Goal: Task Accomplishment & Management: Use online tool/utility

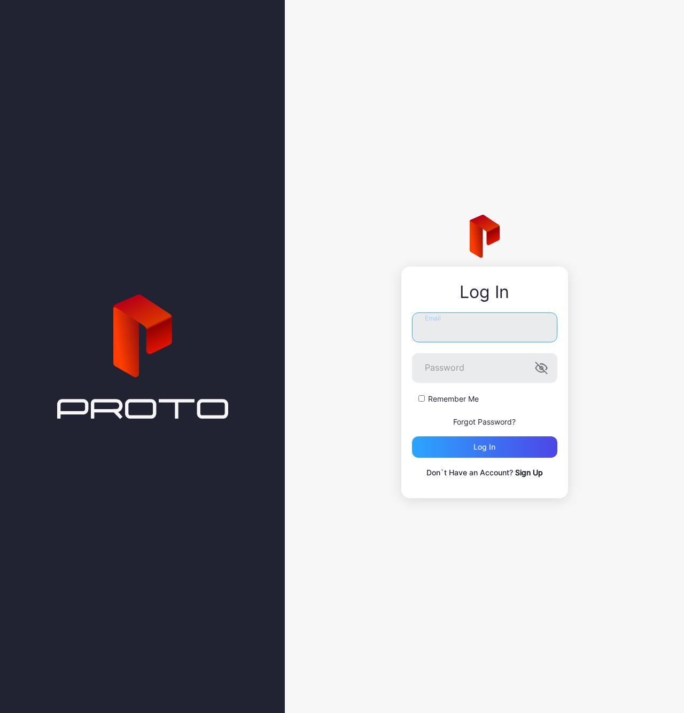
type input "**********"
click at [444, 396] on label "Remember Me" at bounding box center [453, 399] width 51 height 11
click at [483, 449] on div "Log in" at bounding box center [484, 447] width 22 height 9
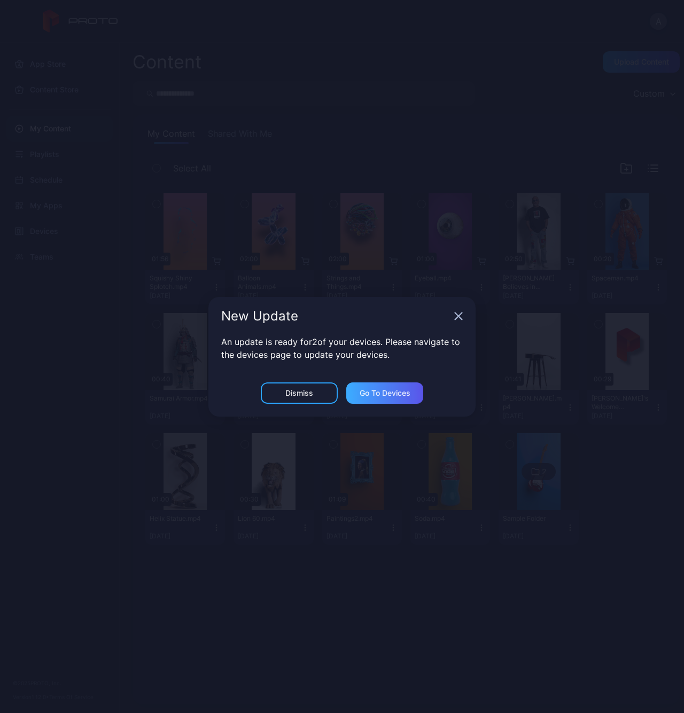
click at [393, 399] on div "Go to devices" at bounding box center [384, 392] width 77 height 21
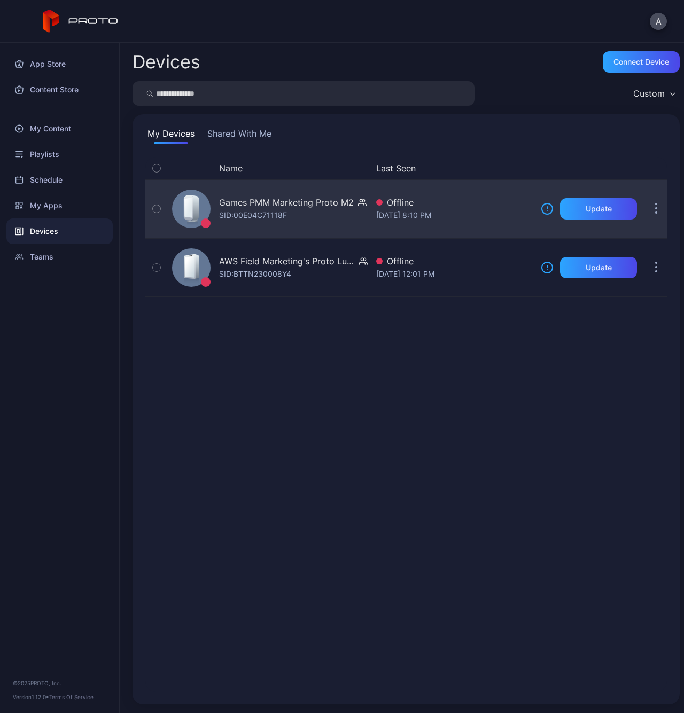
click at [645, 214] on button "button" at bounding box center [655, 208] width 21 height 21
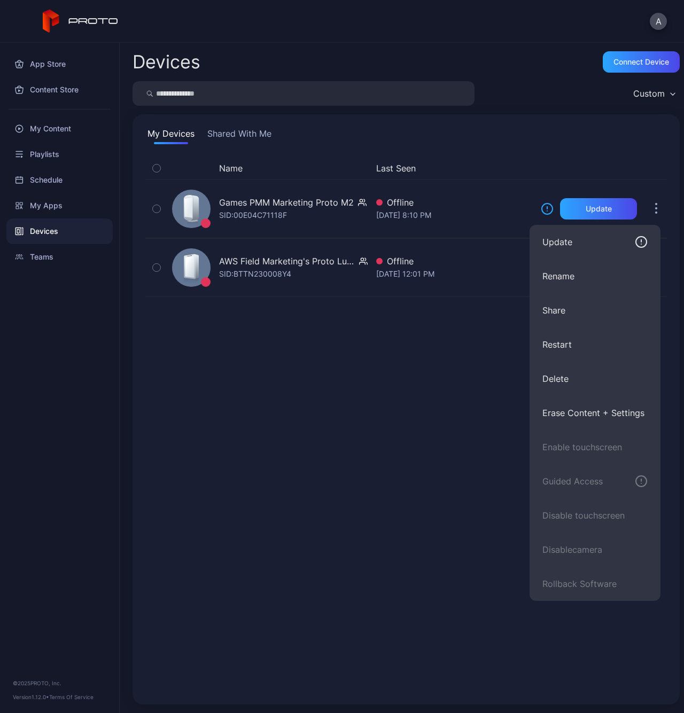
click at [606, 119] on div "My Devices Shared With Me Name Last Seen Games PMM Marketing Proto M2 SID: 00E0…" at bounding box center [405, 409] width 547 height 590
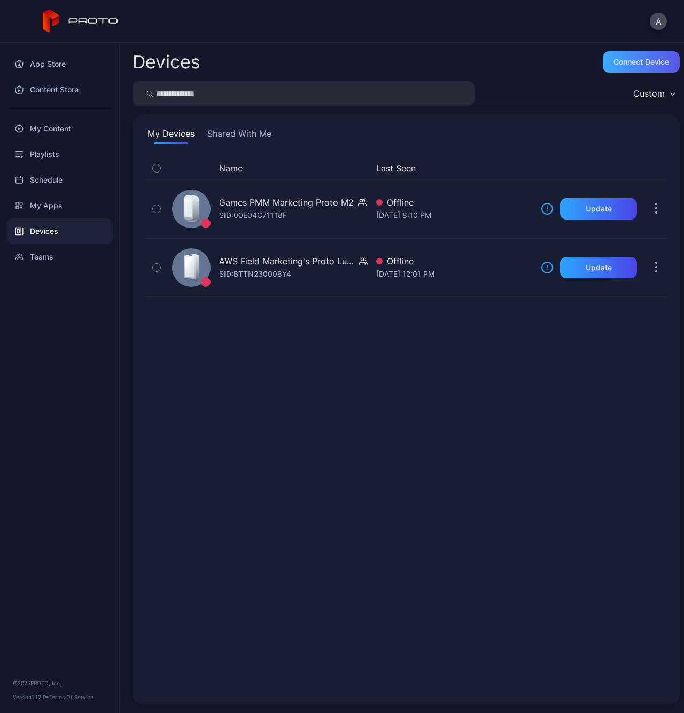
click at [620, 65] on div "Connect device" at bounding box center [641, 62] width 56 height 9
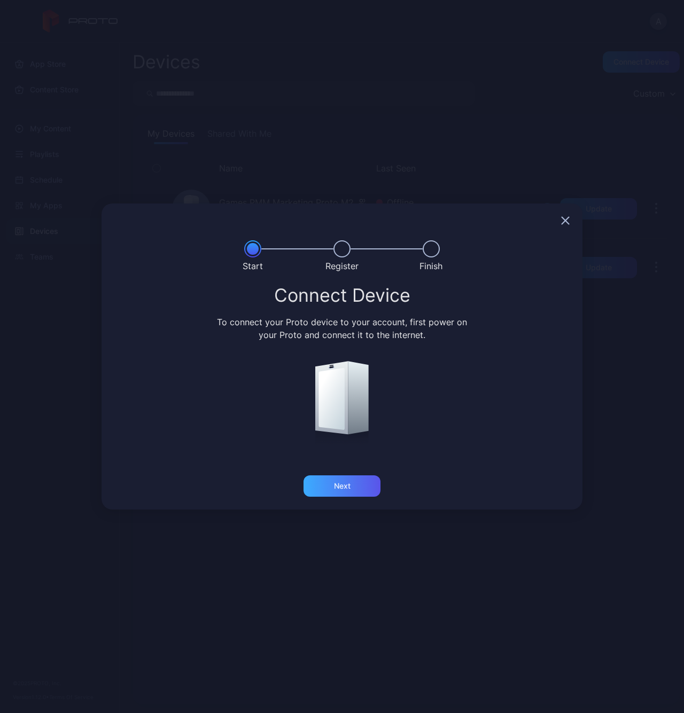
click at [348, 489] on div "Next" at bounding box center [342, 486] width 17 height 9
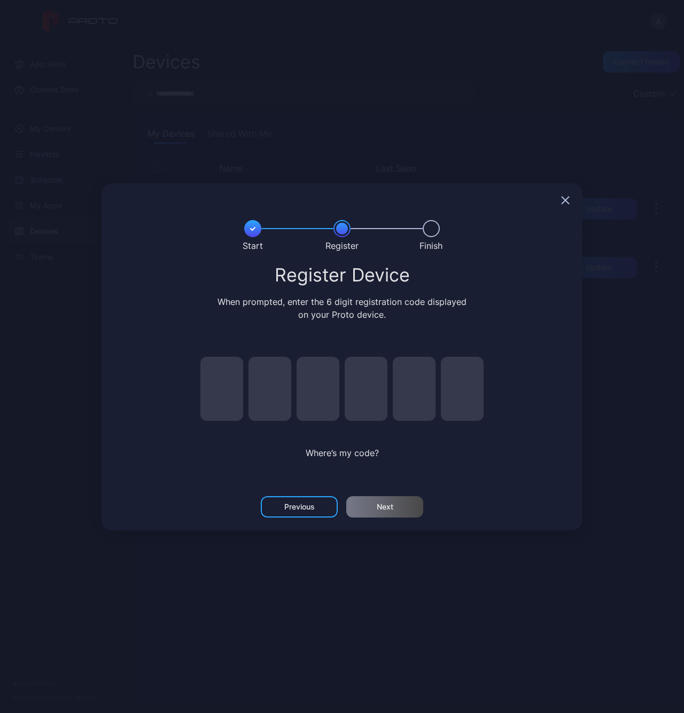
click at [231, 398] on input "pin code 1 of 6" at bounding box center [221, 389] width 43 height 64
type input "*"
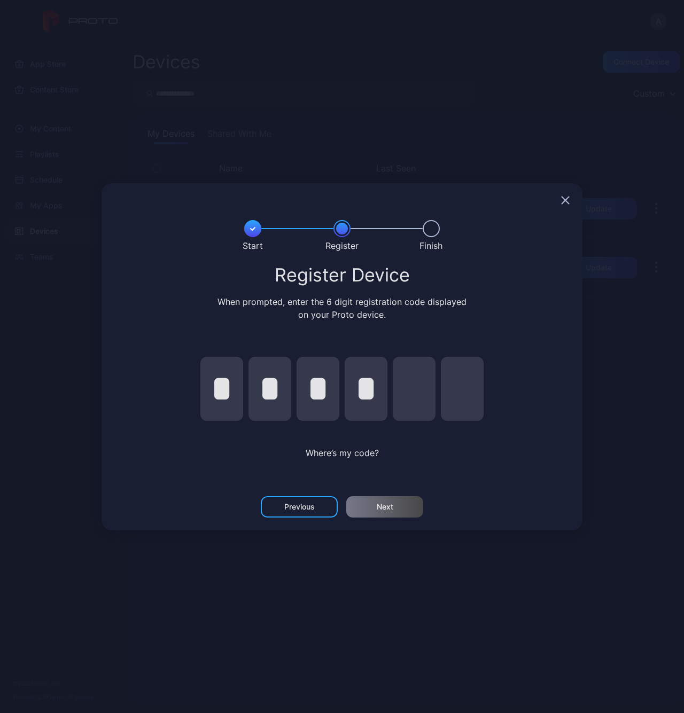
type input "*"
click at [380, 508] on div "Next" at bounding box center [385, 507] width 17 height 9
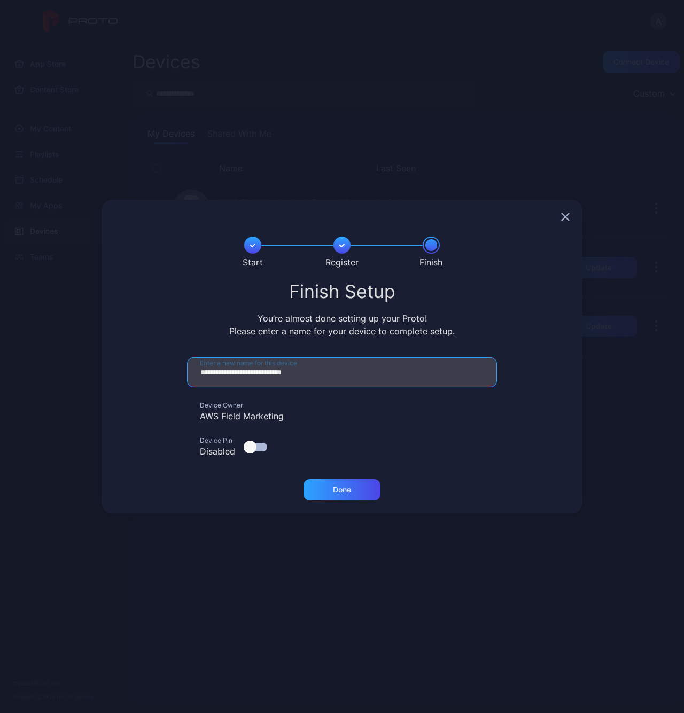
drag, startPoint x: 346, startPoint y: 374, endPoint x: 316, endPoint y: 375, distance: 29.9
click at [316, 375] on input "**********" at bounding box center [342, 372] width 310 height 30
drag, startPoint x: 239, startPoint y: 372, endPoint x: 151, endPoint y: 377, distance: 87.8
click at [151, 377] on form "**********" at bounding box center [341, 411] width 455 height 109
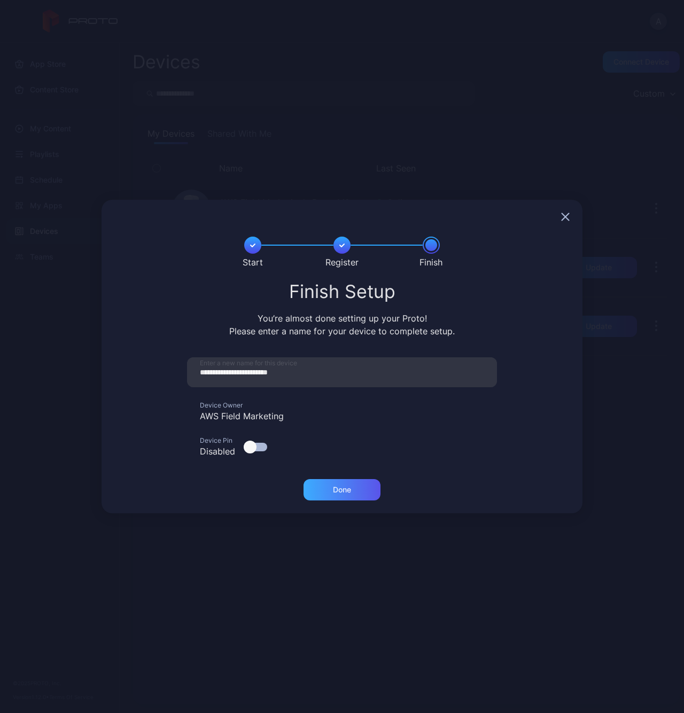
click at [352, 495] on div "Done" at bounding box center [341, 489] width 77 height 21
type input "**********"
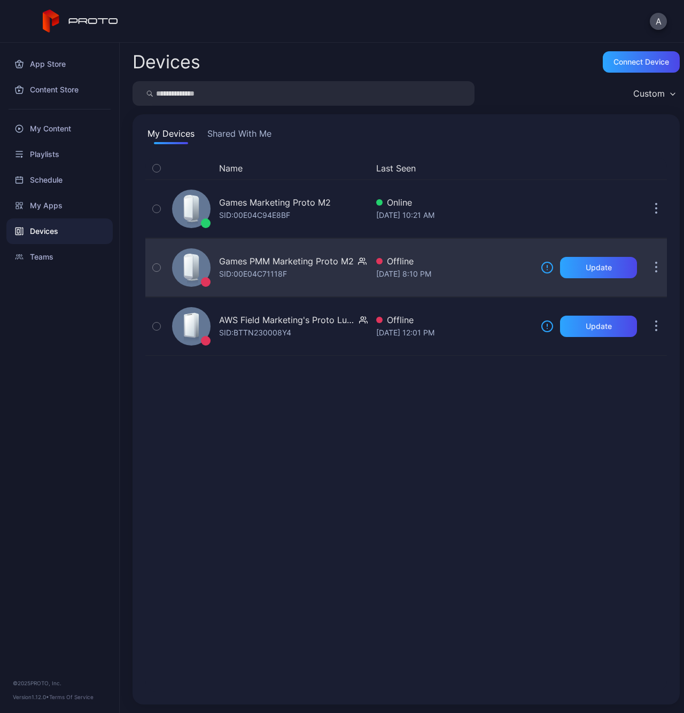
click at [646, 272] on button "button" at bounding box center [655, 267] width 21 height 21
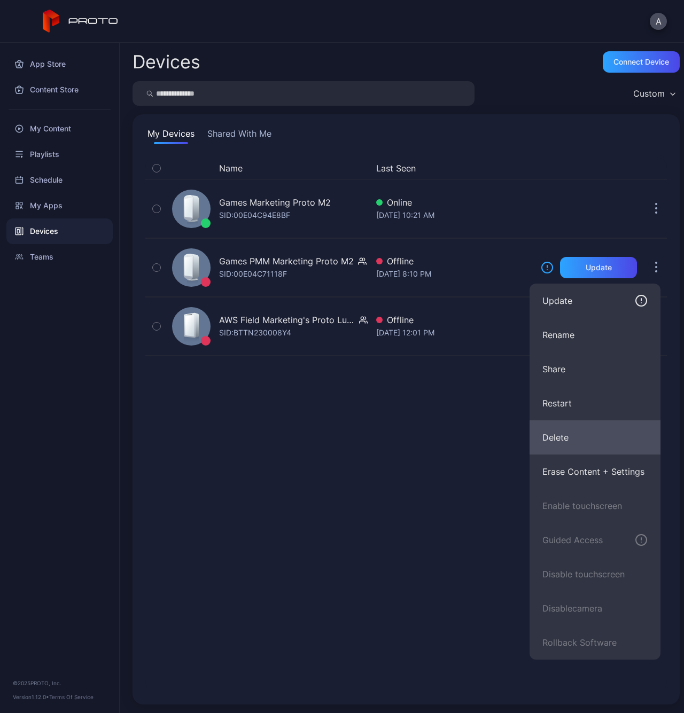
click at [568, 436] on button "Delete" at bounding box center [594, 437] width 131 height 34
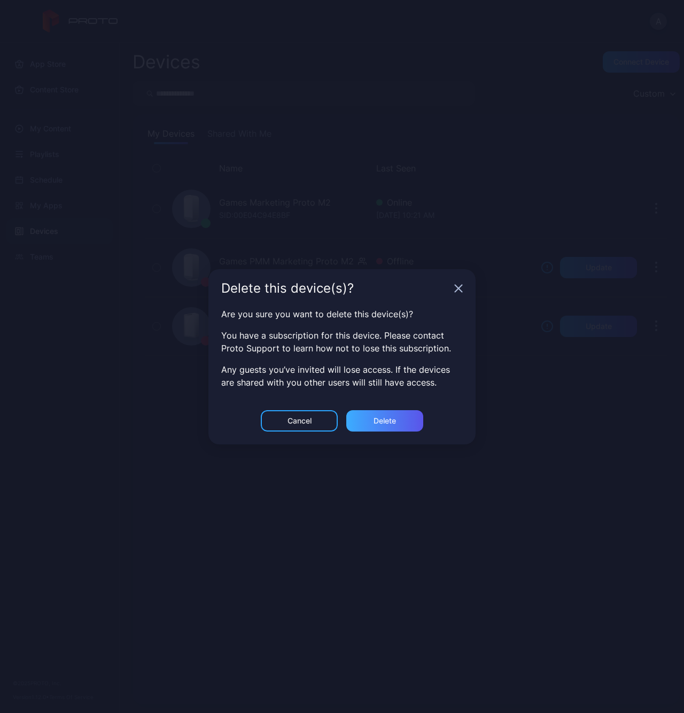
click at [381, 426] on div "Delete" at bounding box center [384, 420] width 77 height 21
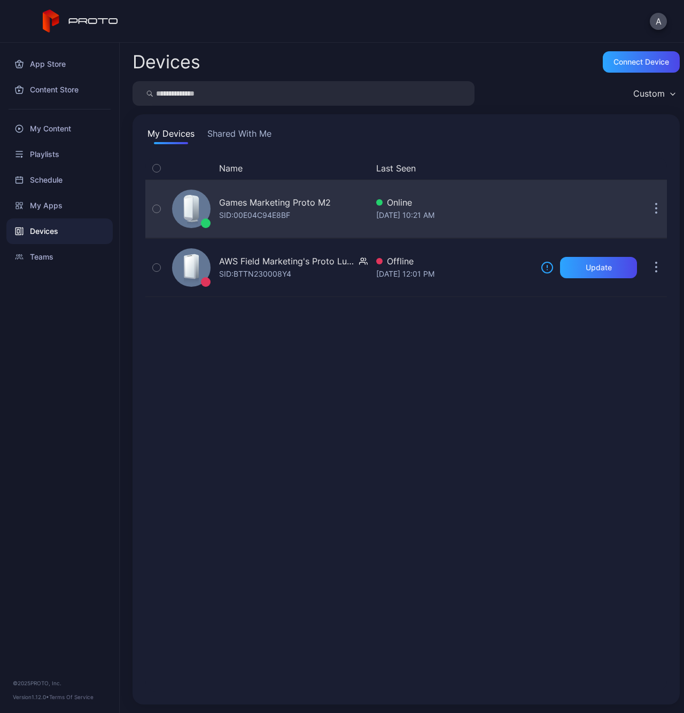
click at [655, 209] on icon "button" at bounding box center [656, 210] width 2 height 2
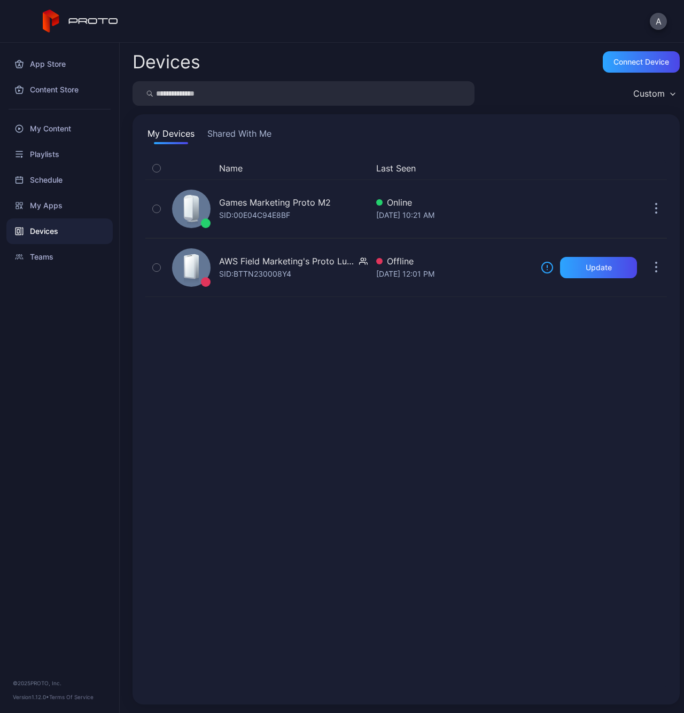
click at [518, 152] on div "Name Last Seen Games Marketing Proto M2 SID: 00E04C94E8BF Online [DATE] 10:21 A…" at bounding box center [406, 424] width 538 height 552
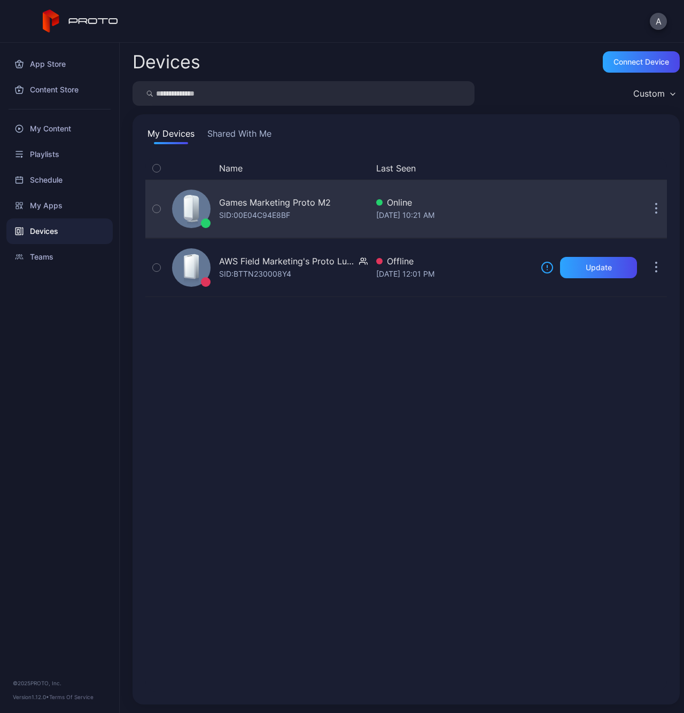
click at [271, 201] on div "Games Marketing Proto M2" at bounding box center [275, 202] width 112 height 13
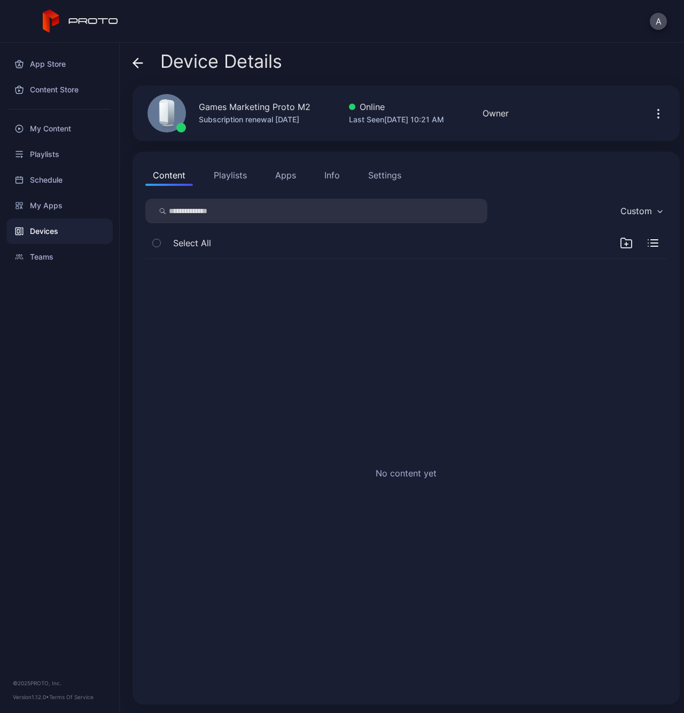
click at [293, 177] on button "Apps" at bounding box center [286, 174] width 36 height 21
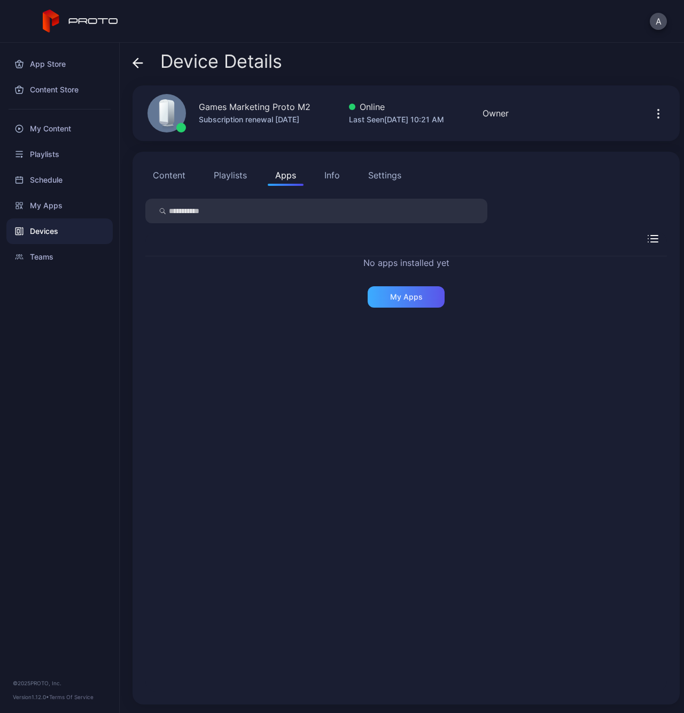
click at [390, 295] on div "My Apps" at bounding box center [406, 297] width 33 height 9
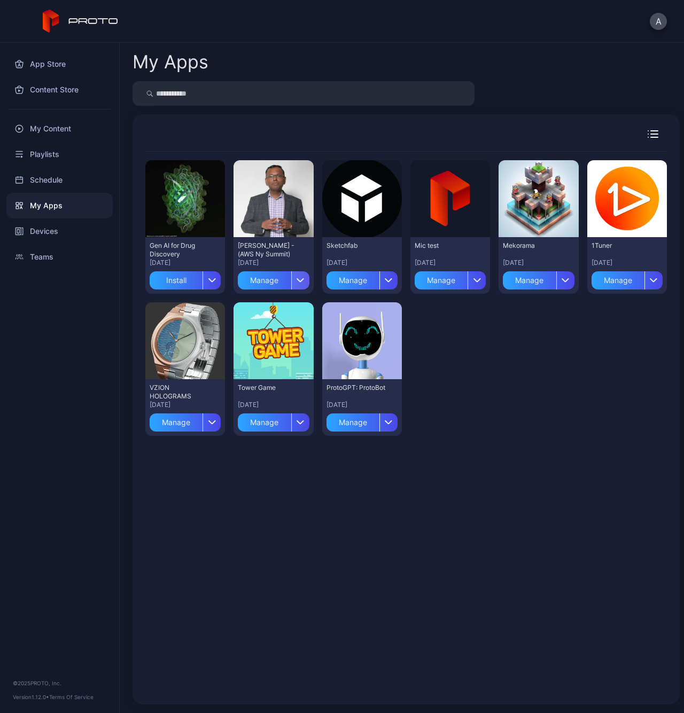
click at [294, 286] on div "button" at bounding box center [300, 280] width 18 height 18
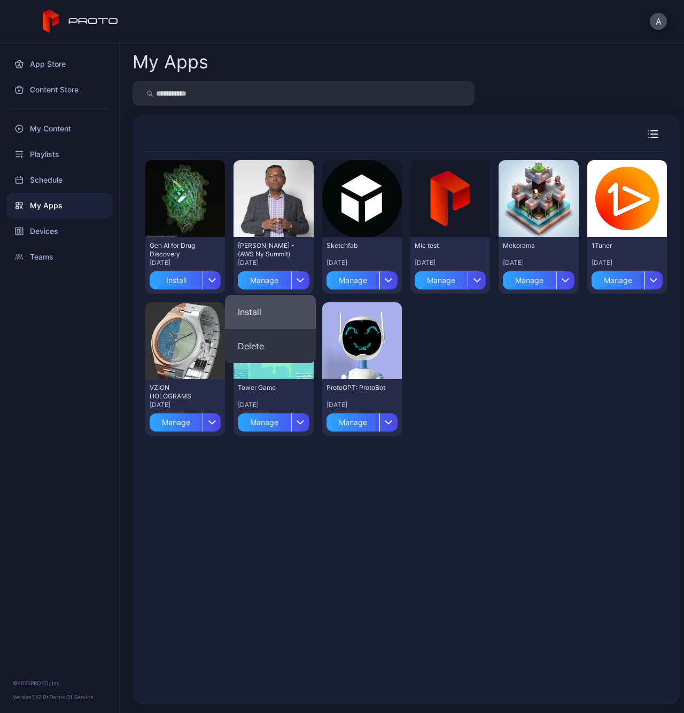
click at [271, 308] on button "Install" at bounding box center [270, 312] width 91 height 34
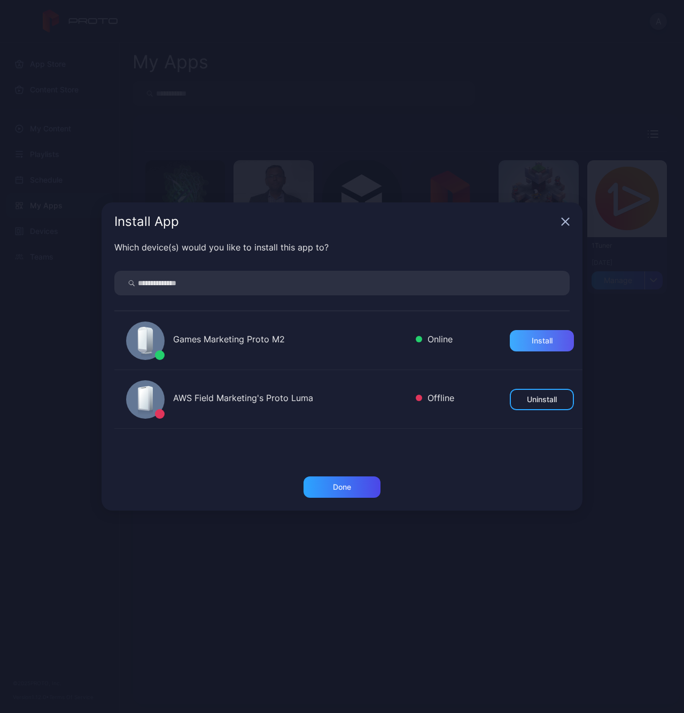
click at [522, 350] on div "Install" at bounding box center [542, 340] width 64 height 21
click at [570, 226] on div "Install App" at bounding box center [341, 221] width 481 height 38
click at [565, 225] on icon "button" at bounding box center [565, 221] width 9 height 9
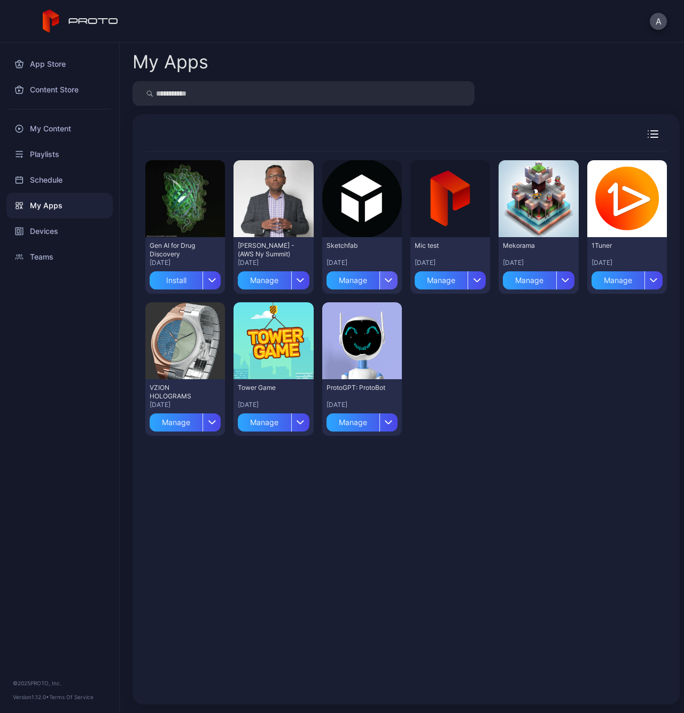
click at [385, 281] on icon "button" at bounding box center [389, 280] width 8 height 4
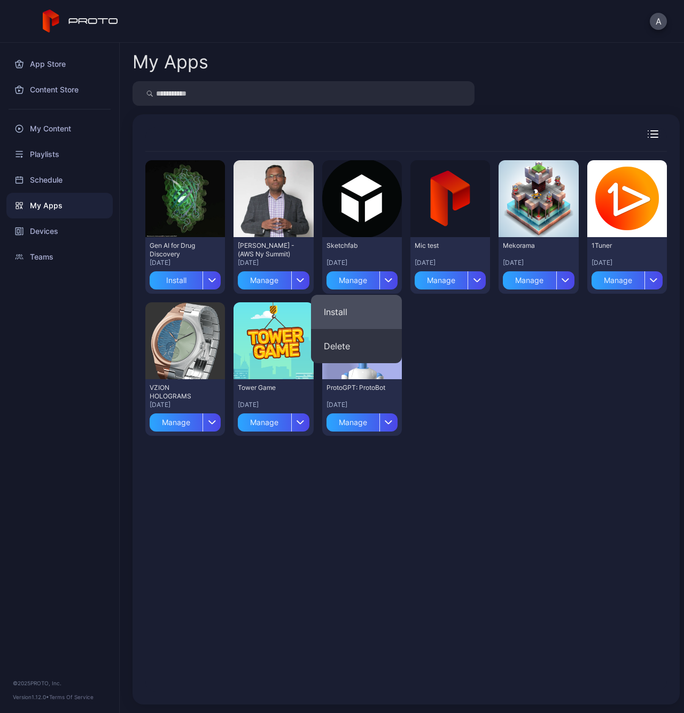
click at [357, 309] on button "Install" at bounding box center [356, 312] width 91 height 34
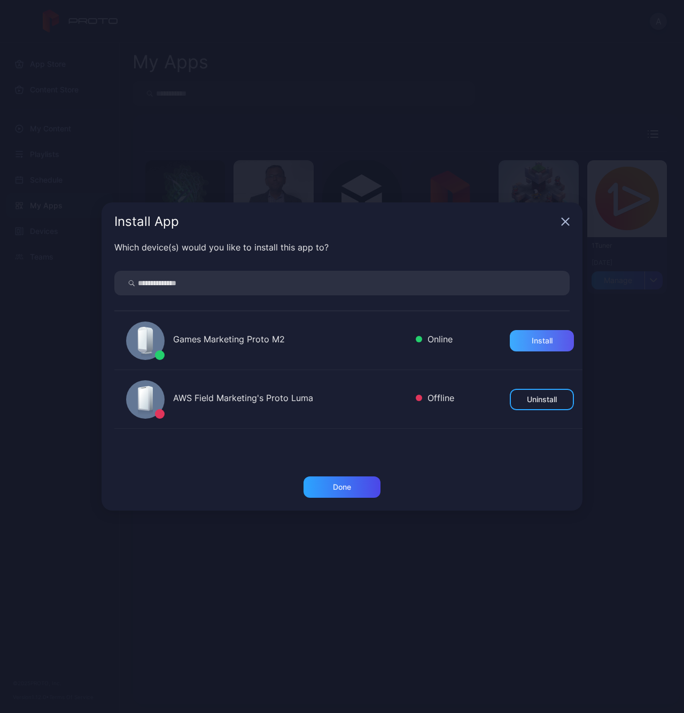
click at [535, 339] on div "Install" at bounding box center [541, 340] width 21 height 9
click at [566, 229] on div "Install App" at bounding box center [341, 221] width 481 height 38
click at [566, 225] on icon "button" at bounding box center [565, 221] width 9 height 9
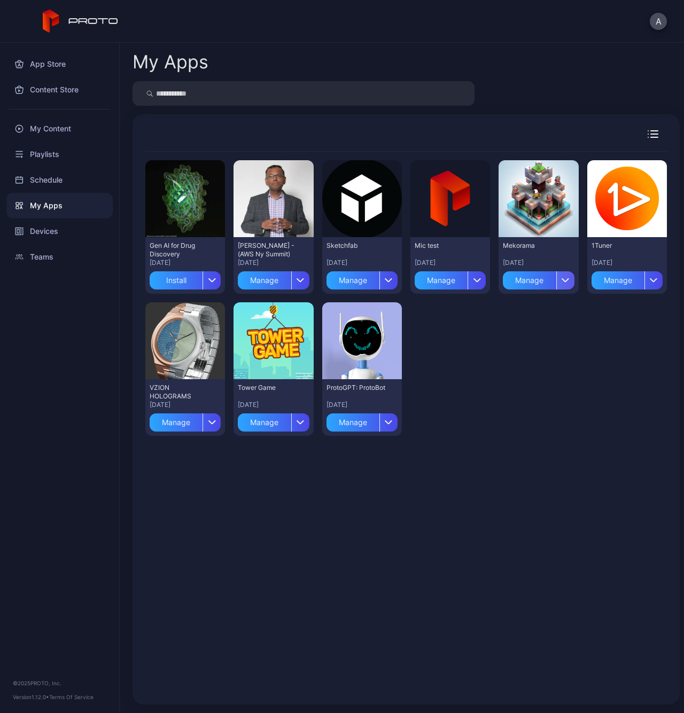
click at [556, 282] on div "button" at bounding box center [565, 280] width 18 height 18
click at [523, 310] on button "Install" at bounding box center [528, 312] width 91 height 34
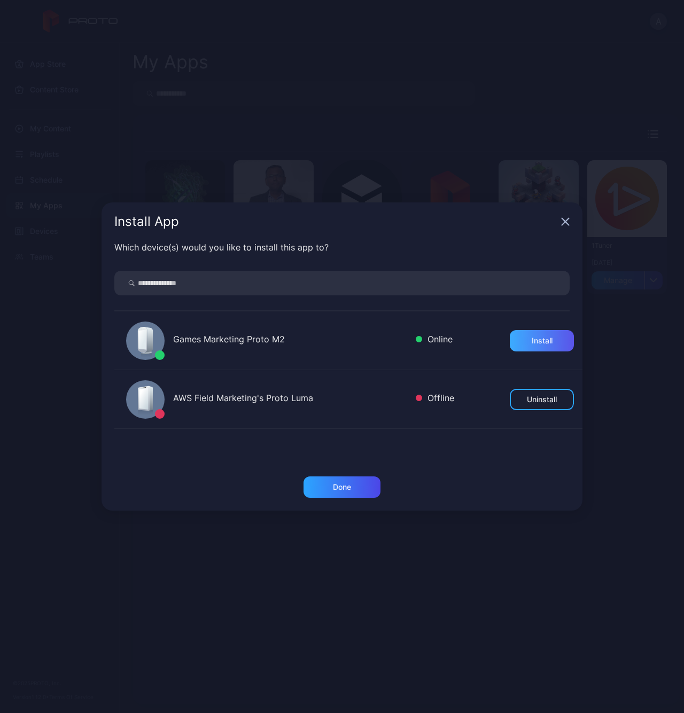
click at [552, 336] on div "Install" at bounding box center [542, 340] width 64 height 21
click at [568, 220] on icon "button" at bounding box center [565, 221] width 9 height 9
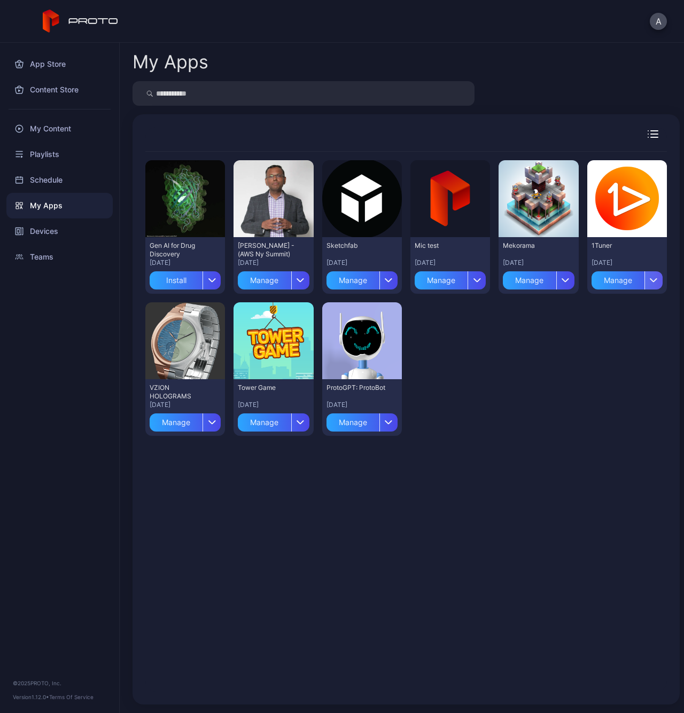
click at [644, 283] on div "button" at bounding box center [653, 280] width 18 height 18
click at [602, 307] on button "Install" at bounding box center [614, 312] width 91 height 34
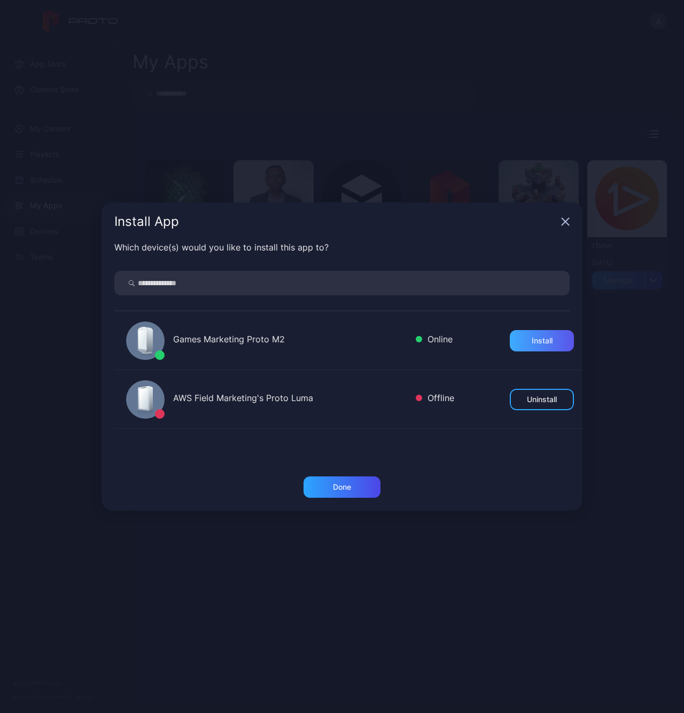
click at [531, 341] on div "Install" at bounding box center [541, 340] width 21 height 9
click at [565, 223] on icon "button" at bounding box center [565, 221] width 9 height 9
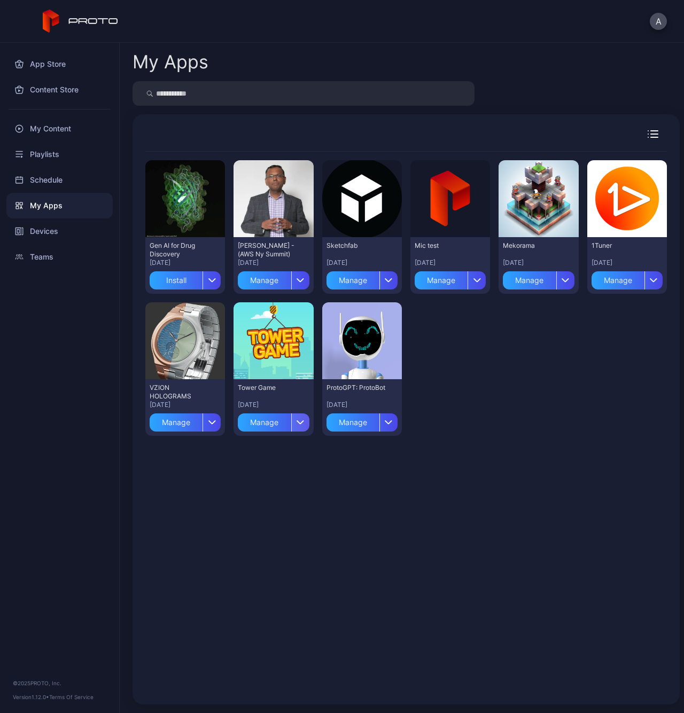
click at [296, 422] on icon "button" at bounding box center [300, 422] width 8 height 4
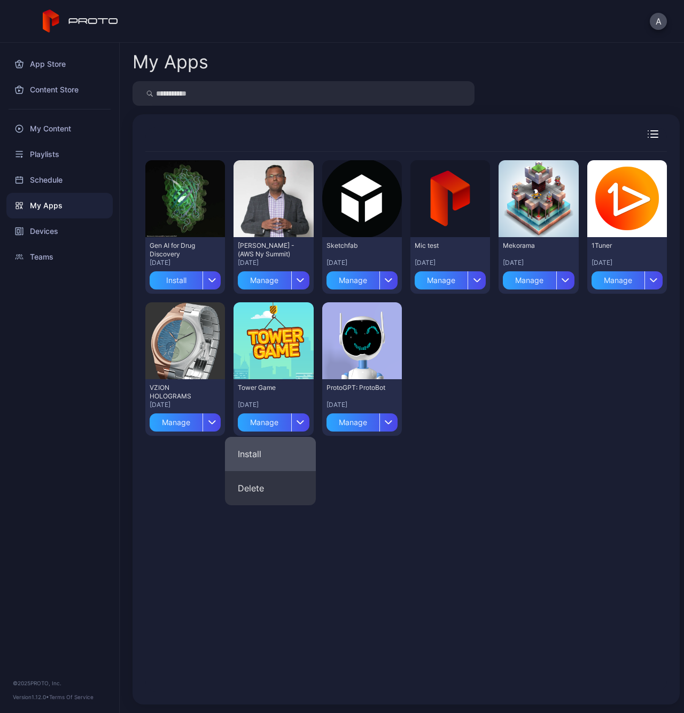
click at [274, 450] on button "Install" at bounding box center [270, 454] width 91 height 34
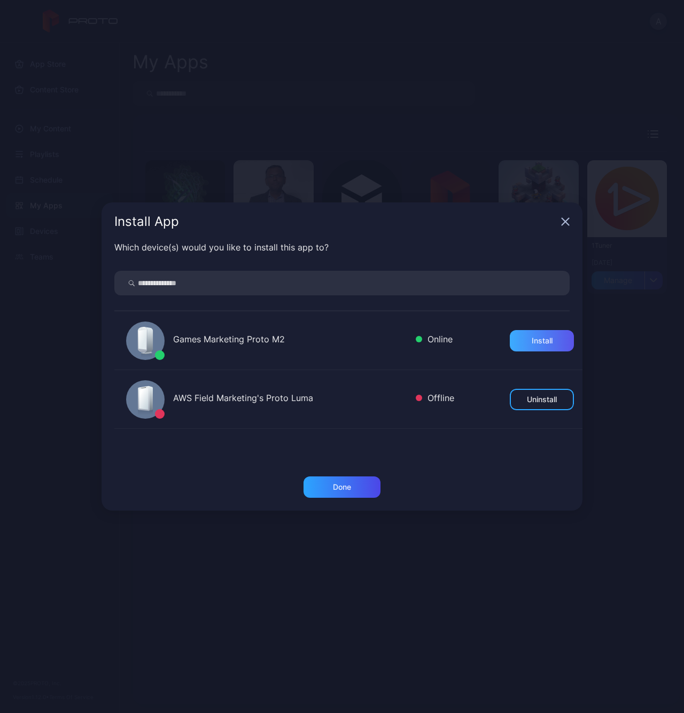
click at [522, 348] on div "Install" at bounding box center [542, 340] width 64 height 21
click at [562, 226] on div "Install App" at bounding box center [341, 221] width 481 height 38
click at [560, 223] on div "Install App" at bounding box center [341, 221] width 481 height 38
click at [566, 225] on icon "button" at bounding box center [565, 221] width 9 height 9
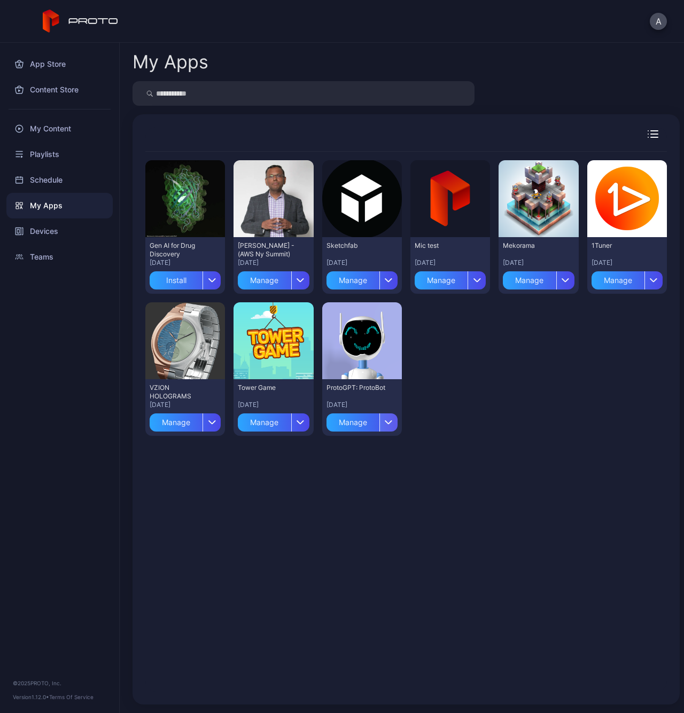
click at [385, 423] on icon "button" at bounding box center [389, 422] width 8 height 4
click at [354, 450] on button "Install" at bounding box center [356, 454] width 91 height 34
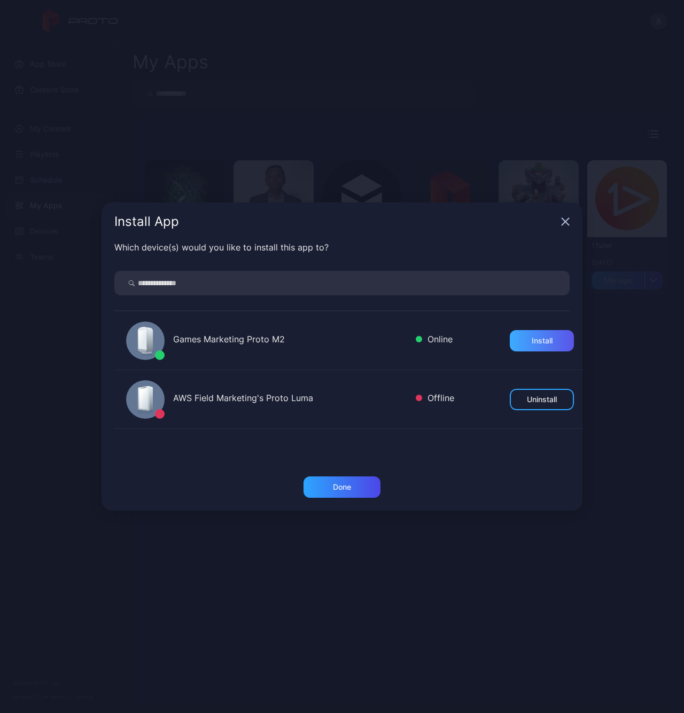
click at [532, 344] on div "Install" at bounding box center [541, 340] width 21 height 9
click at [568, 220] on icon "button" at bounding box center [565, 221] width 9 height 9
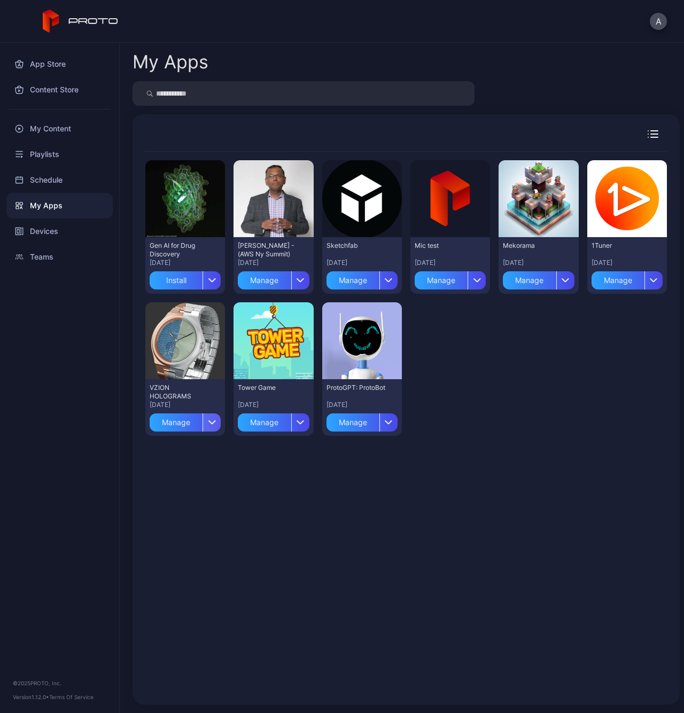
click at [209, 421] on icon "button" at bounding box center [212, 422] width 6 height 3
click at [189, 446] on button "Install" at bounding box center [184, 454] width 91 height 34
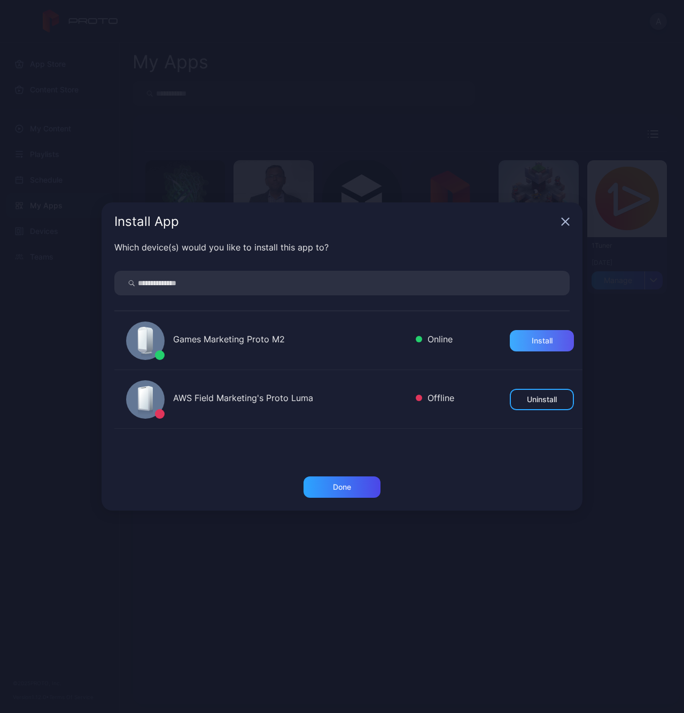
click at [531, 344] on div "Install" at bounding box center [541, 340] width 21 height 9
click at [566, 226] on div "Install App" at bounding box center [341, 221] width 481 height 38
click at [565, 224] on icon "button" at bounding box center [565, 221] width 9 height 9
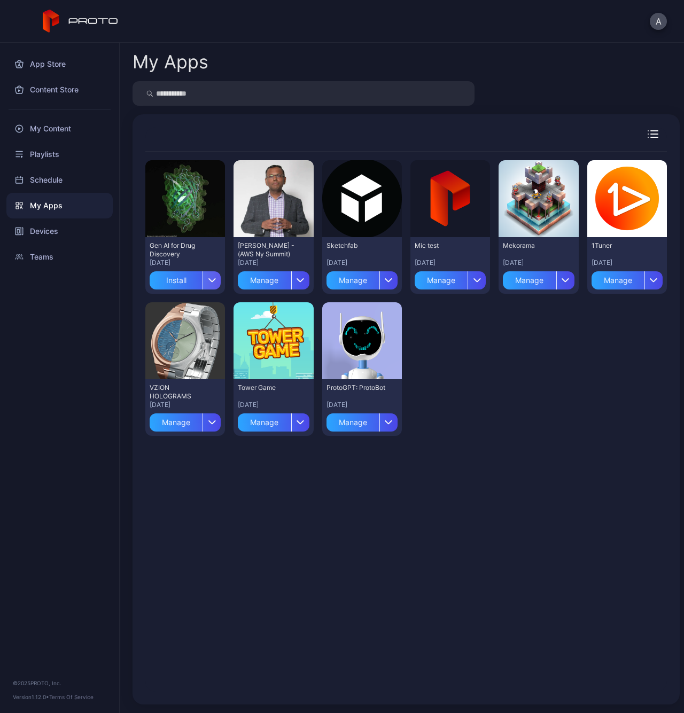
click at [208, 281] on icon "button" at bounding box center [212, 280] width 8 height 4
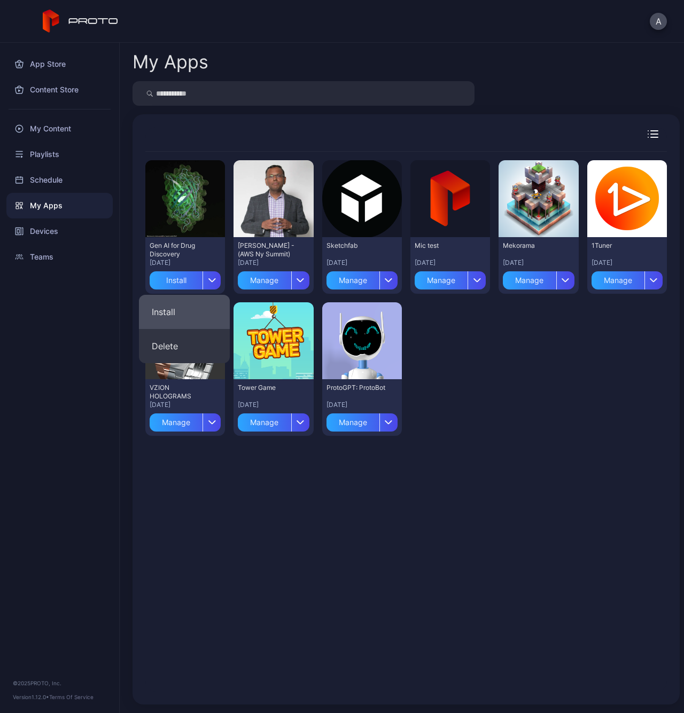
click at [183, 307] on button "Install" at bounding box center [184, 312] width 91 height 34
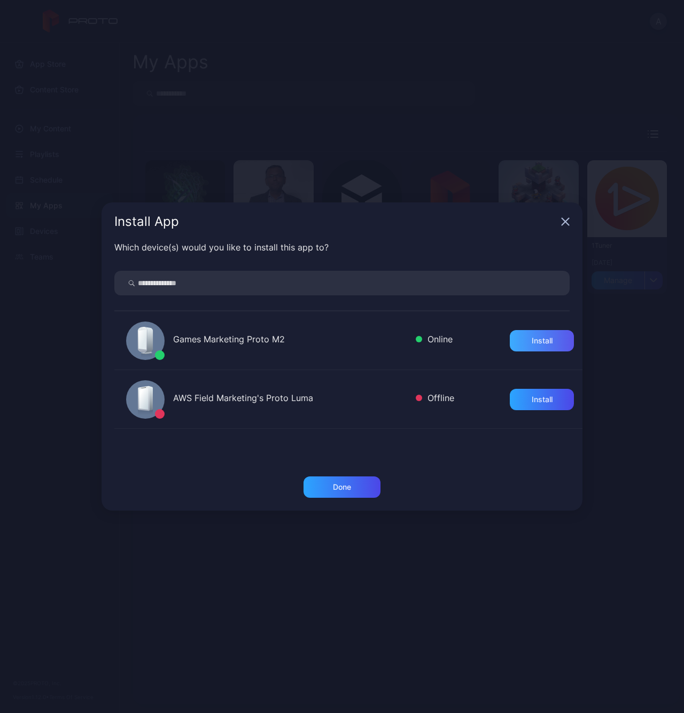
click at [529, 348] on div "Install" at bounding box center [542, 340] width 64 height 21
click at [568, 225] on icon "button" at bounding box center [565, 221] width 7 height 7
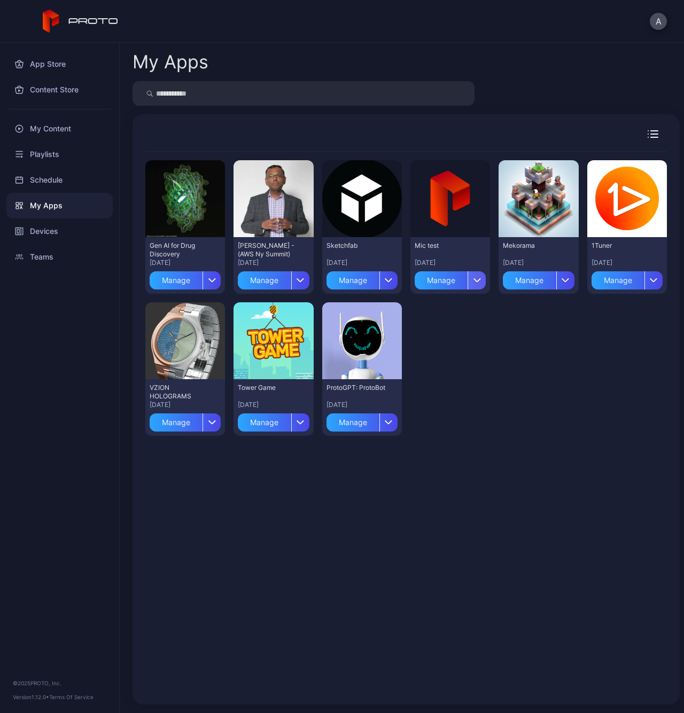
click at [468, 276] on div "button" at bounding box center [476, 280] width 18 height 18
click at [463, 308] on button "Install" at bounding box center [442, 312] width 91 height 34
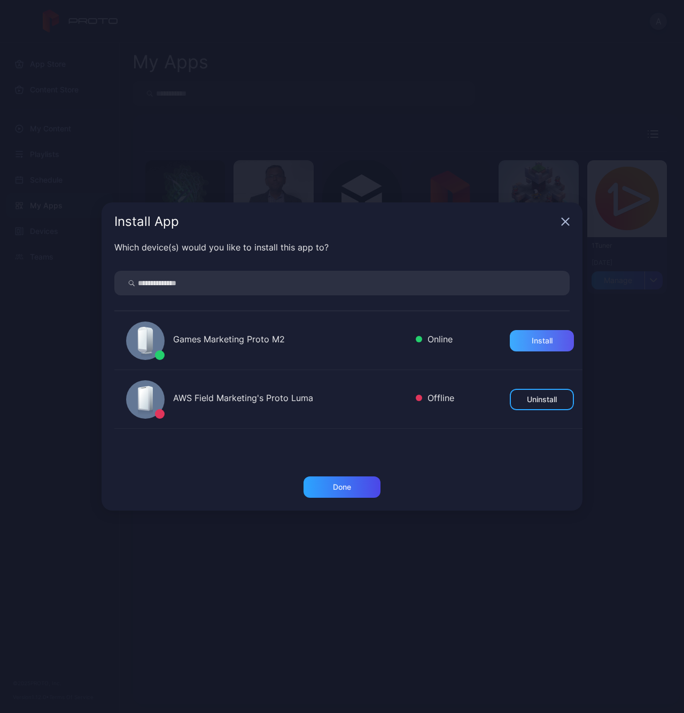
click at [541, 338] on div "Install" at bounding box center [542, 340] width 64 height 21
click at [563, 222] on icon "button" at bounding box center [565, 221] width 9 height 9
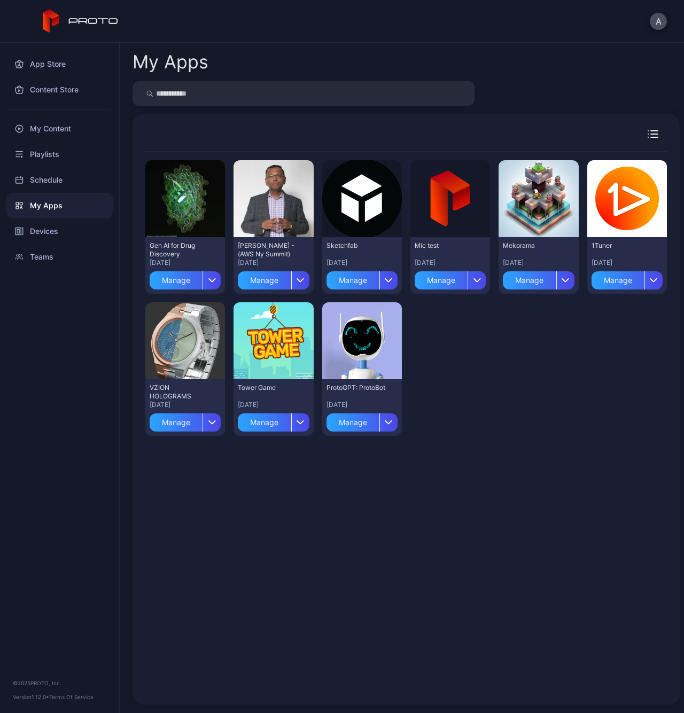
click at [53, 203] on div "My Apps" at bounding box center [59, 206] width 106 height 26
click at [50, 133] on div "My Content" at bounding box center [59, 129] width 106 height 26
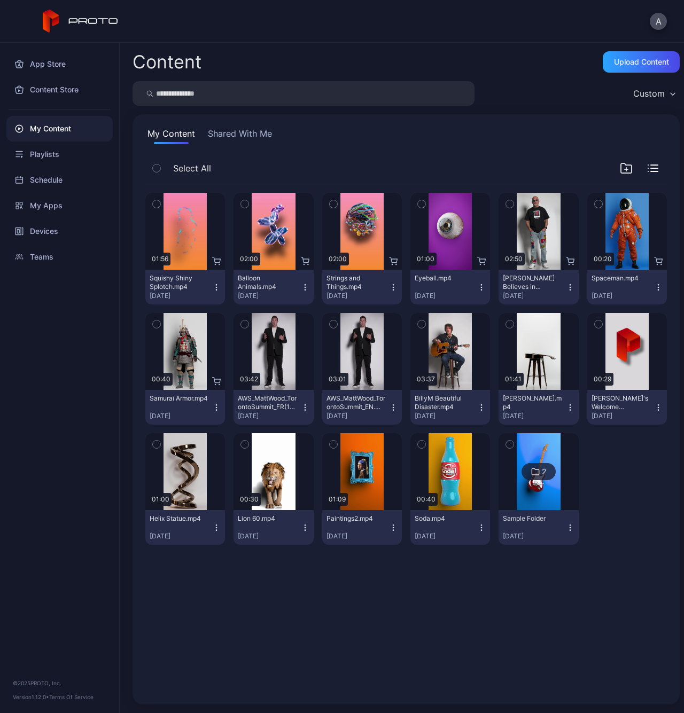
click at [158, 169] on icon "button" at bounding box center [156, 168] width 7 height 12
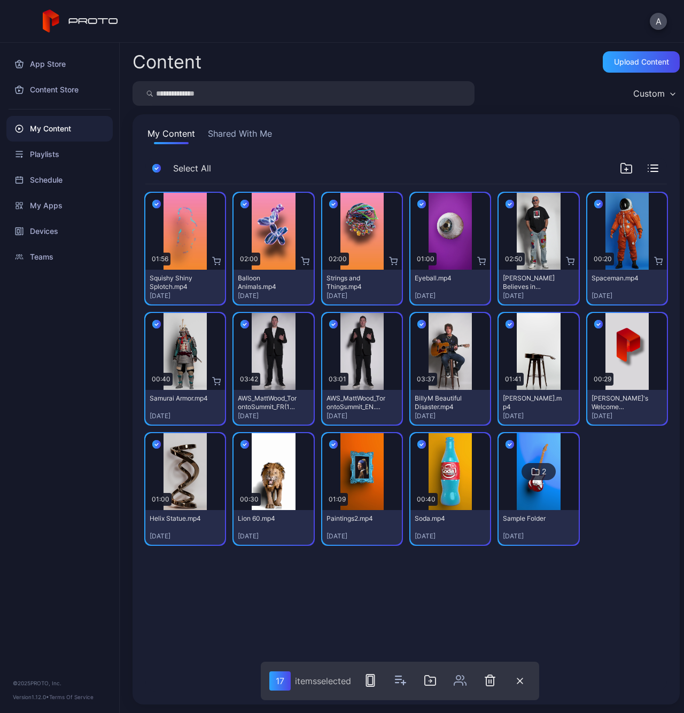
click at [482, 628] on div "Preview 01:56 Squishy Shiny Splotch.mp4 [DATE] Preview 02:00 Balloon Animals.mp…" at bounding box center [406, 438] width 538 height 524
click at [259, 135] on button "Shared With Me" at bounding box center [240, 135] width 68 height 17
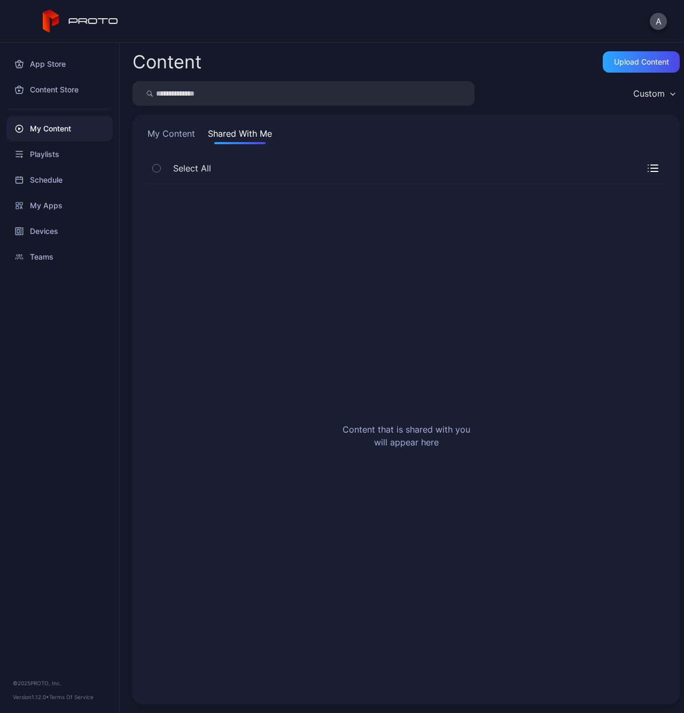
click at [173, 132] on button "My Content" at bounding box center [171, 135] width 52 height 17
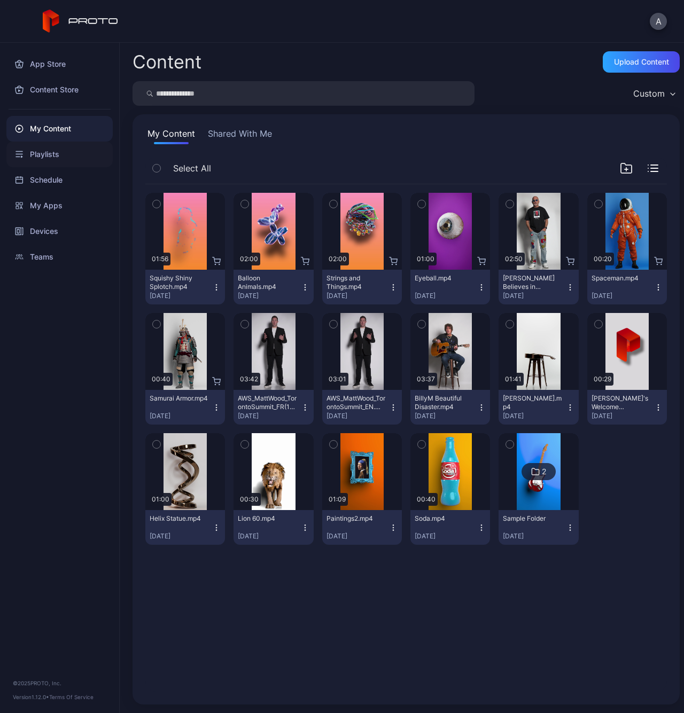
click at [59, 155] on div "Playlists" at bounding box center [59, 155] width 106 height 26
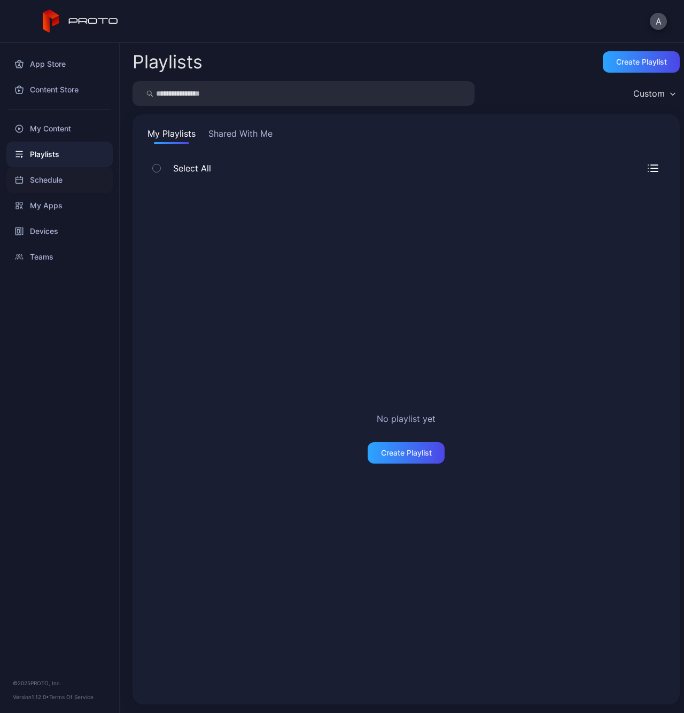
click at [50, 182] on div "Schedule" at bounding box center [59, 180] width 106 height 26
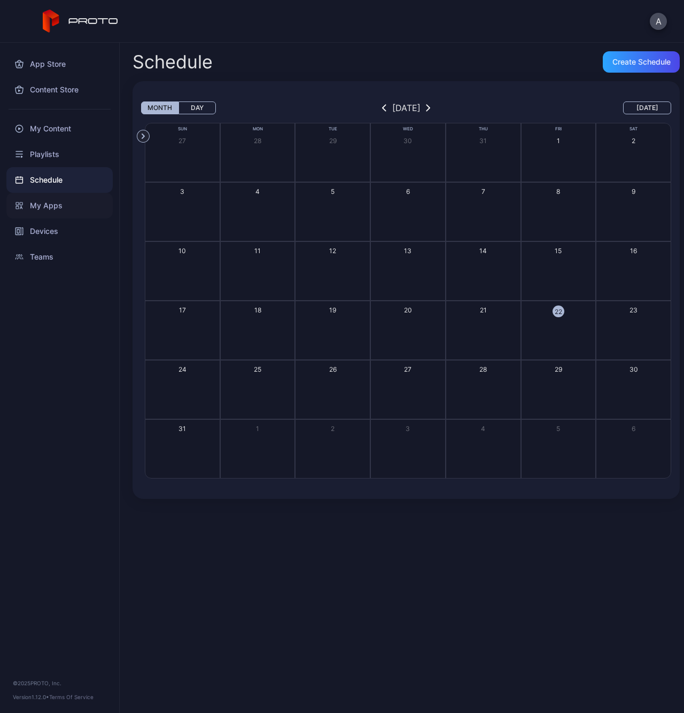
click at [46, 208] on div "My Apps" at bounding box center [59, 206] width 106 height 26
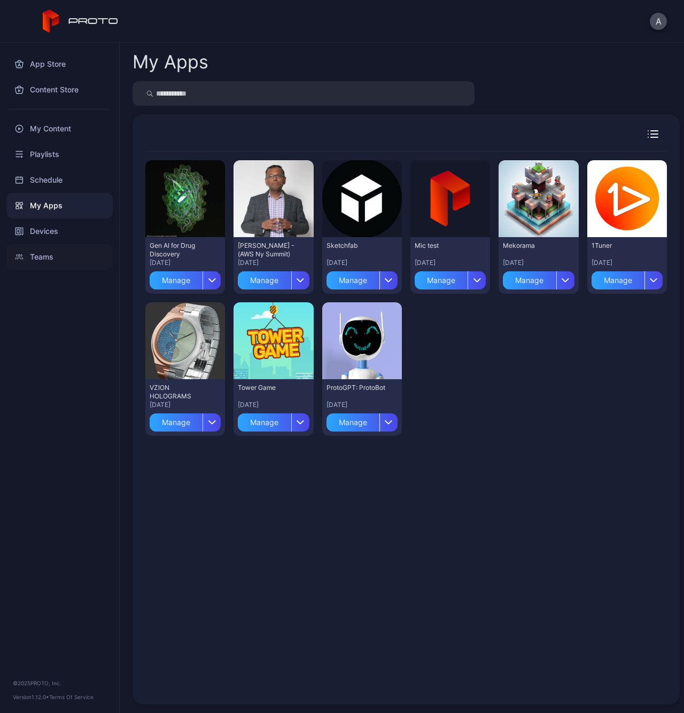
click at [53, 254] on div "Teams" at bounding box center [59, 257] width 106 height 26
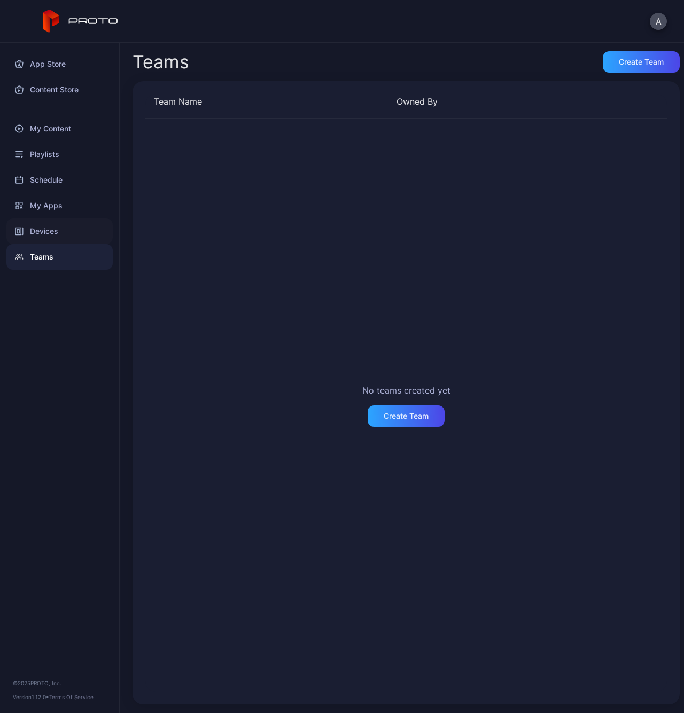
click at [50, 232] on div "Devices" at bounding box center [59, 231] width 106 height 26
